Goal: Navigation & Orientation: Find specific page/section

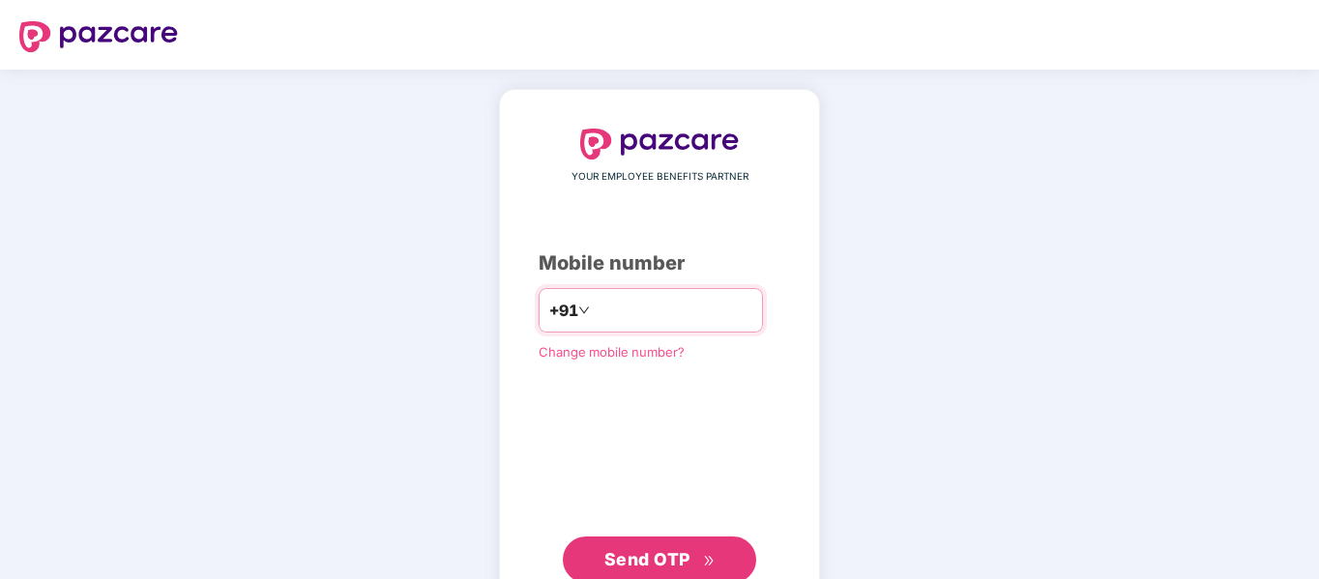
click at [610, 310] on input "number" at bounding box center [673, 310] width 159 height 31
type input "**********"
click at [645, 557] on span "Send OTP" at bounding box center [648, 559] width 86 height 20
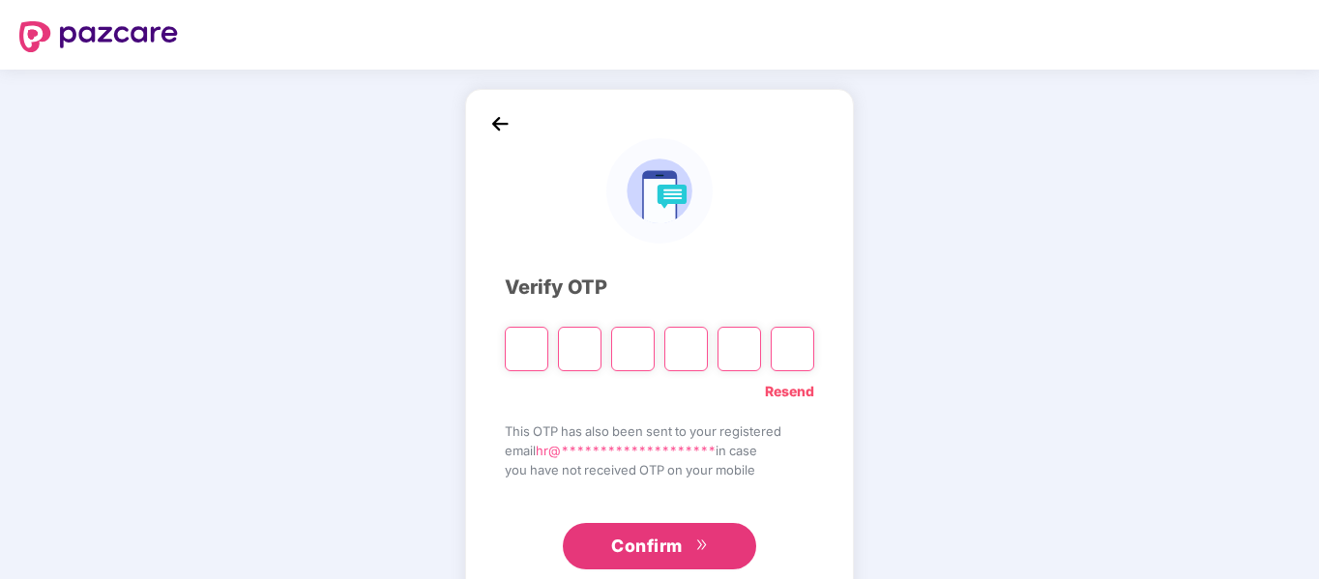
paste input "*"
type input "*"
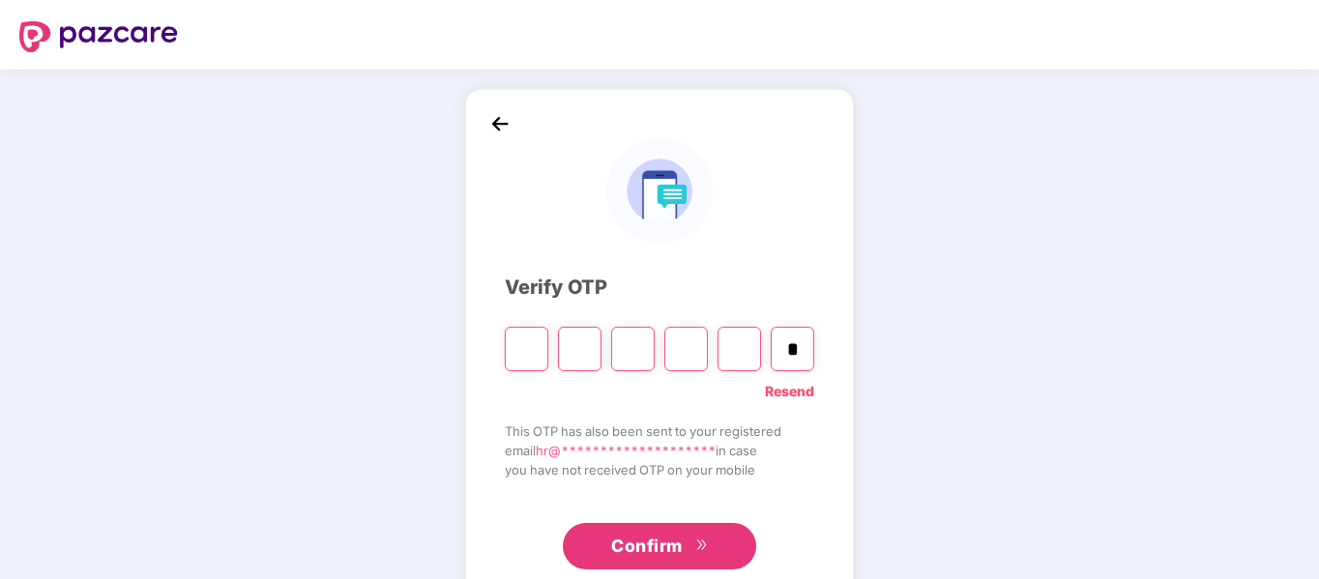
type input "*"
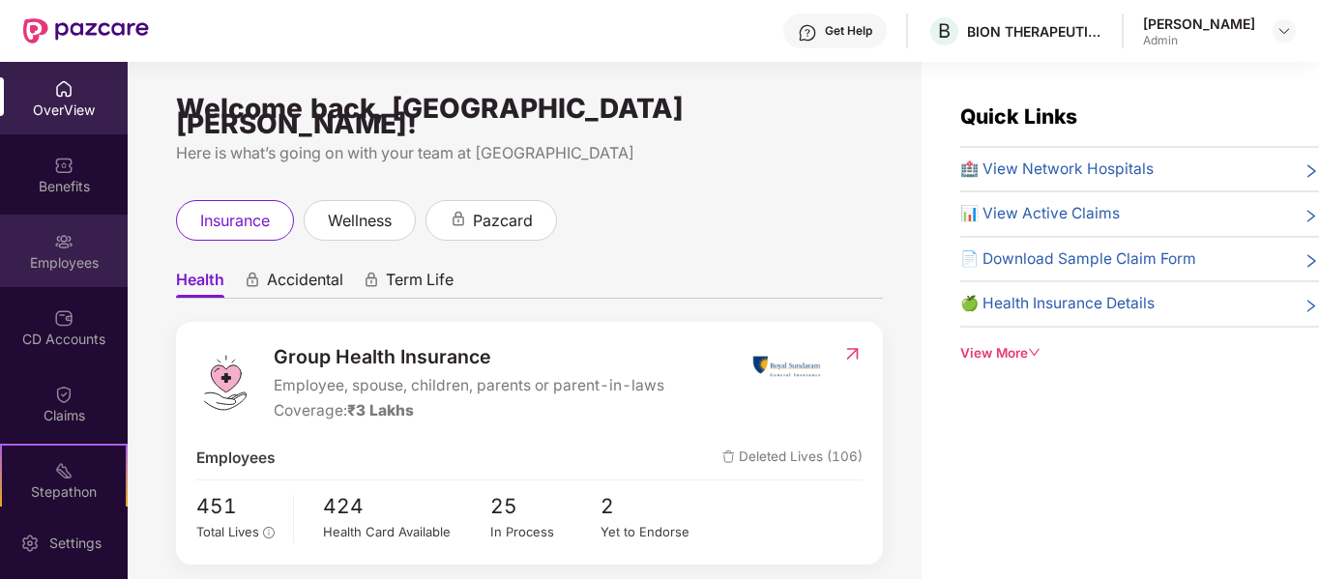
click at [51, 275] on div "Employees" at bounding box center [64, 251] width 128 height 73
